Goal: Navigation & Orientation: Find specific page/section

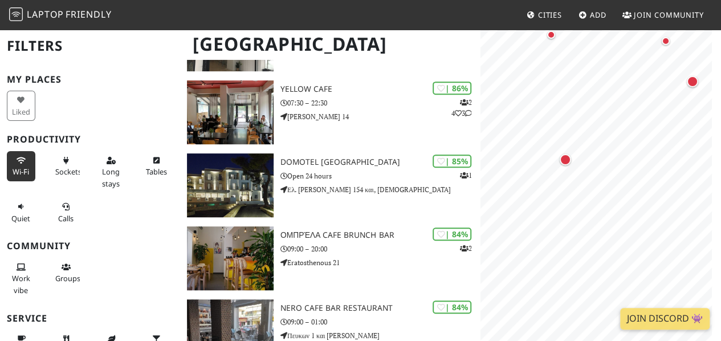
click at [31, 167] on button "Wi-Fi" at bounding box center [21, 166] width 28 height 30
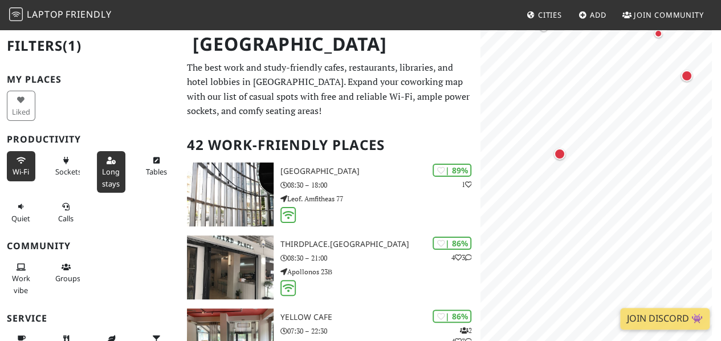
click at [107, 162] on icon at bounding box center [111, 160] width 9 height 7
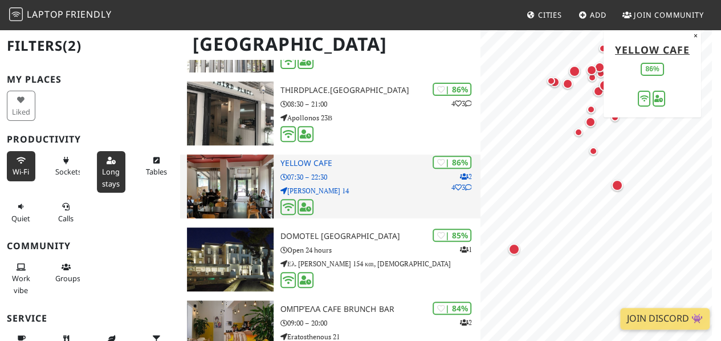
scroll to position [171, 0]
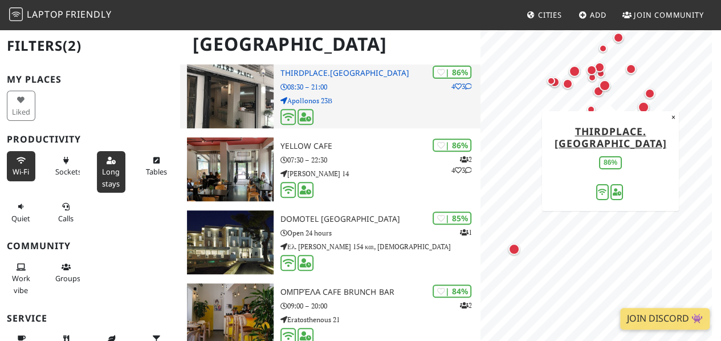
drag, startPoint x: 265, startPoint y: 160, endPoint x: 304, endPoint y: 100, distance: 71.0
click at [304, 100] on p "Apollonos 23Β" at bounding box center [380, 100] width 200 height 11
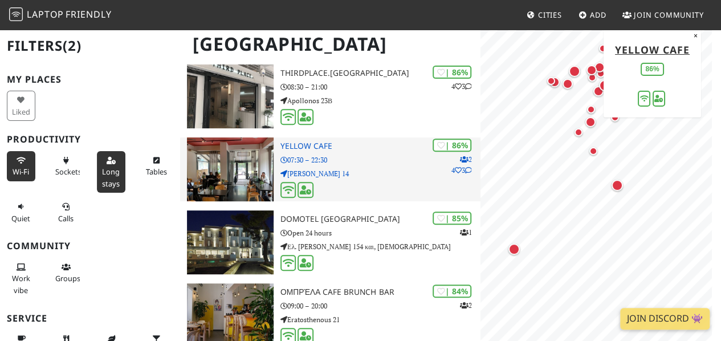
click at [249, 159] on img at bounding box center [230, 169] width 87 height 64
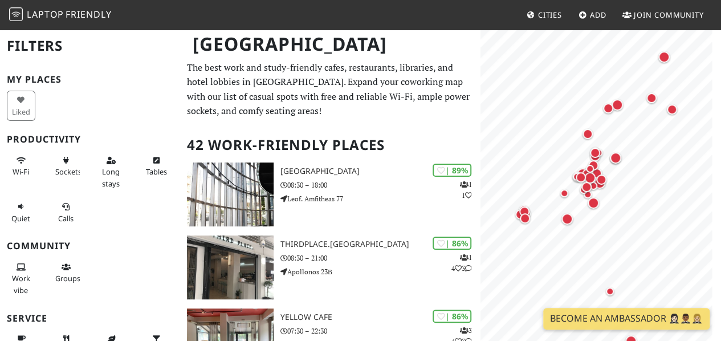
click at [2, 158] on div "Wi-Fi" at bounding box center [22, 172] width 45 height 46
click at [10, 159] on button "Wi-Fi" at bounding box center [21, 166] width 28 height 30
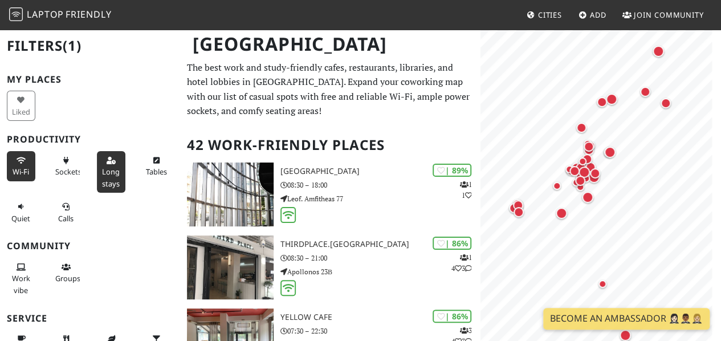
click at [107, 162] on icon at bounding box center [111, 160] width 9 height 7
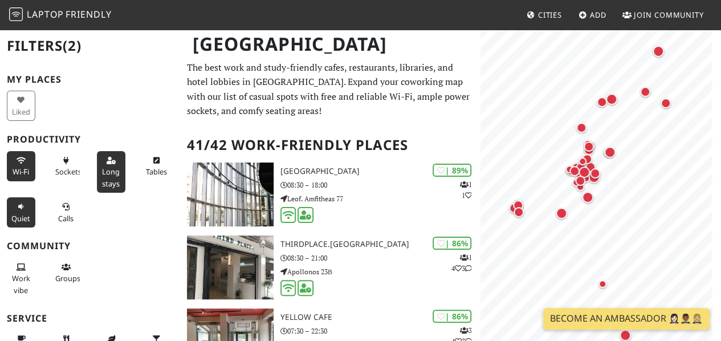
click at [21, 206] on icon at bounding box center [21, 206] width 9 height 7
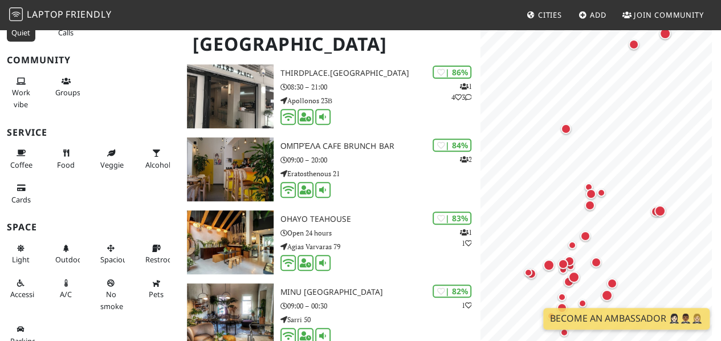
scroll to position [194, 0]
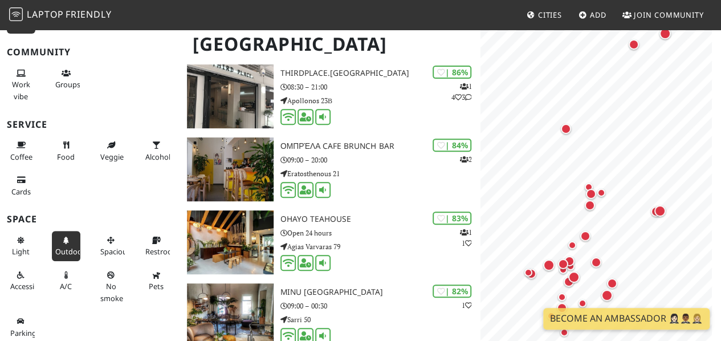
click at [63, 243] on button "Outdoor" at bounding box center [66, 246] width 28 height 30
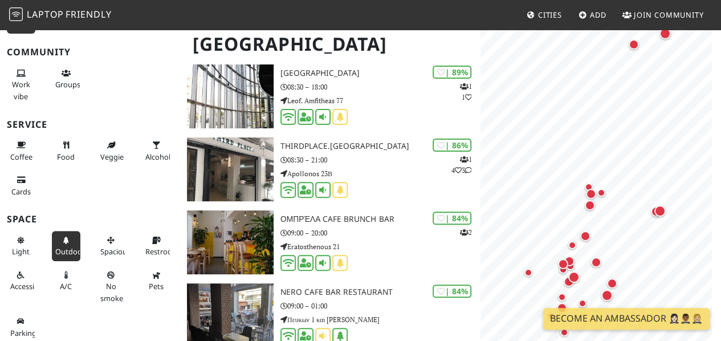
scroll to position [114, 0]
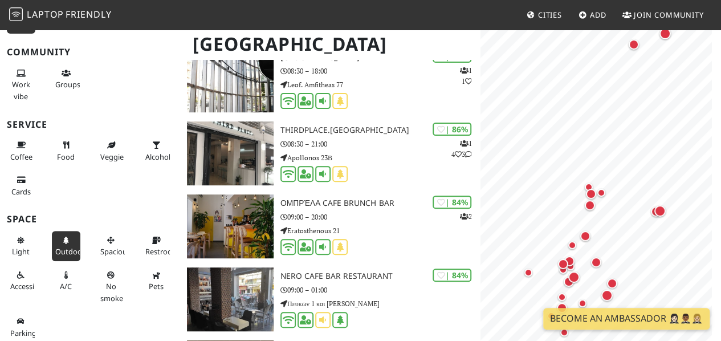
click at [63, 241] on button "Outdoor" at bounding box center [66, 246] width 28 height 30
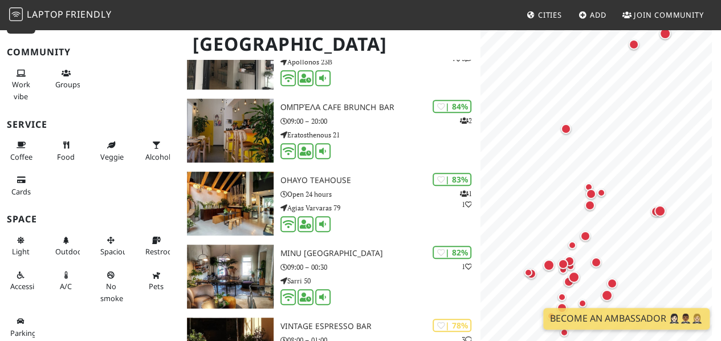
scroll to position [228, 0]
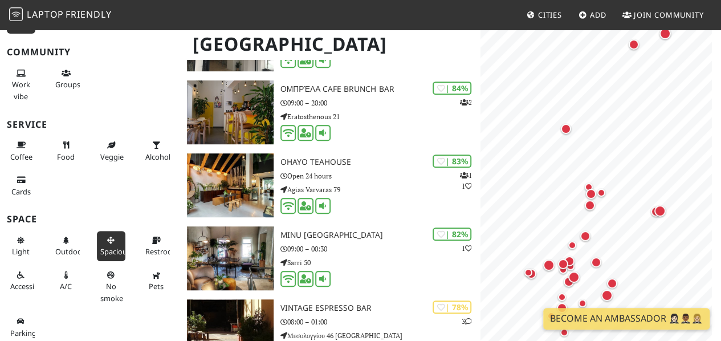
click at [108, 238] on icon at bounding box center [111, 240] width 9 height 7
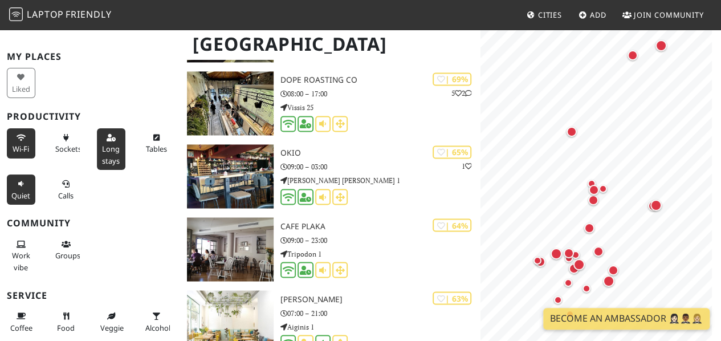
scroll to position [911, 0]
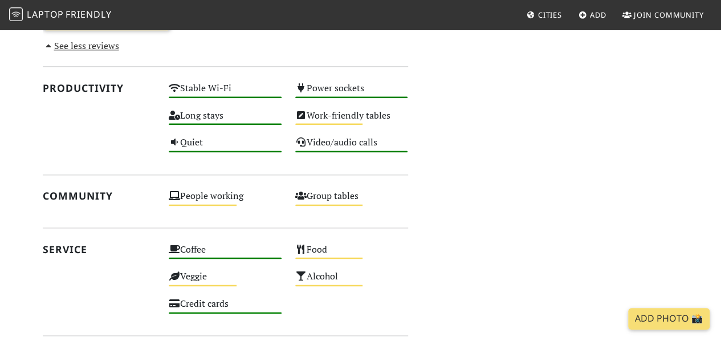
scroll to position [684, 0]
